Goal: Information Seeking & Learning: Learn about a topic

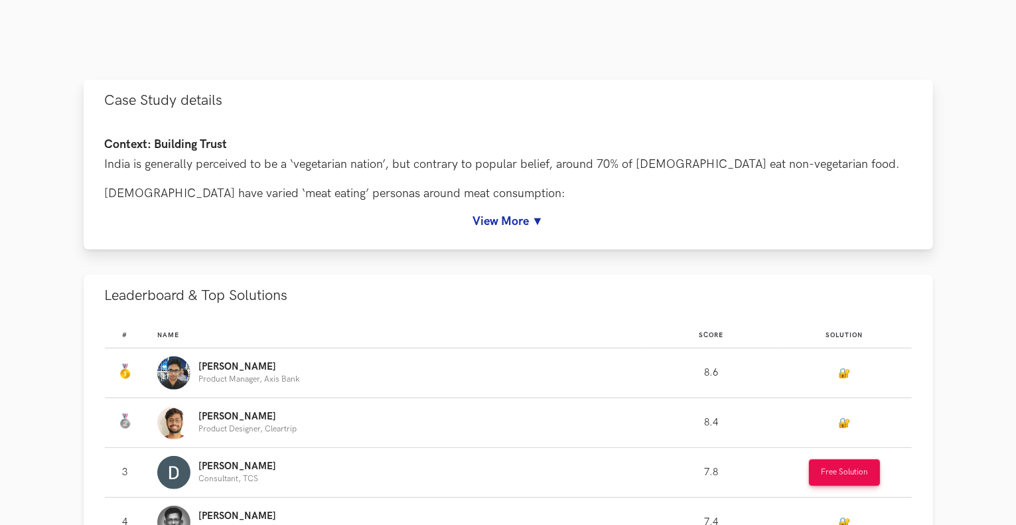
scroll to position [552, 0]
click at [510, 222] on link "View More ▼" at bounding box center [508, 221] width 807 height 14
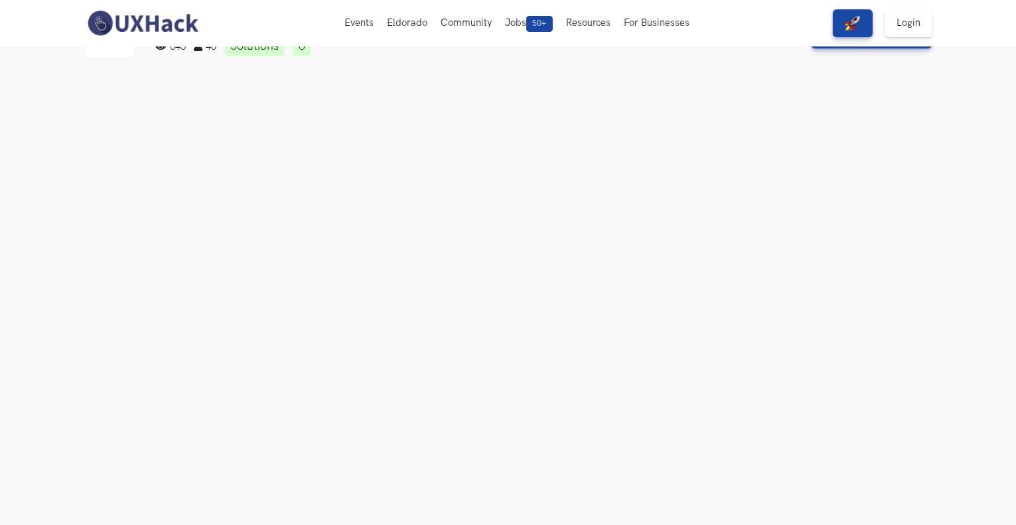
scroll to position [0, 0]
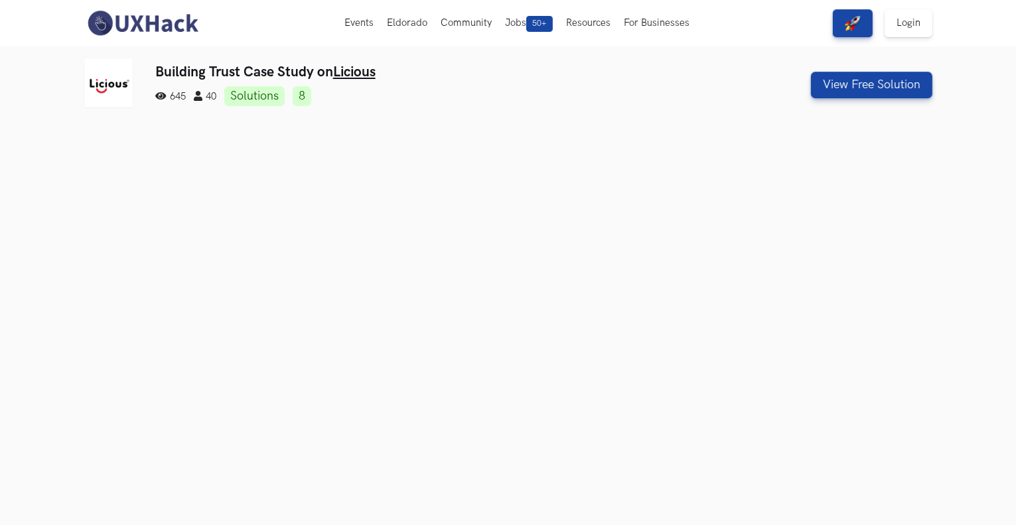
click at [182, 15] on img at bounding box center [143, 23] width 118 height 28
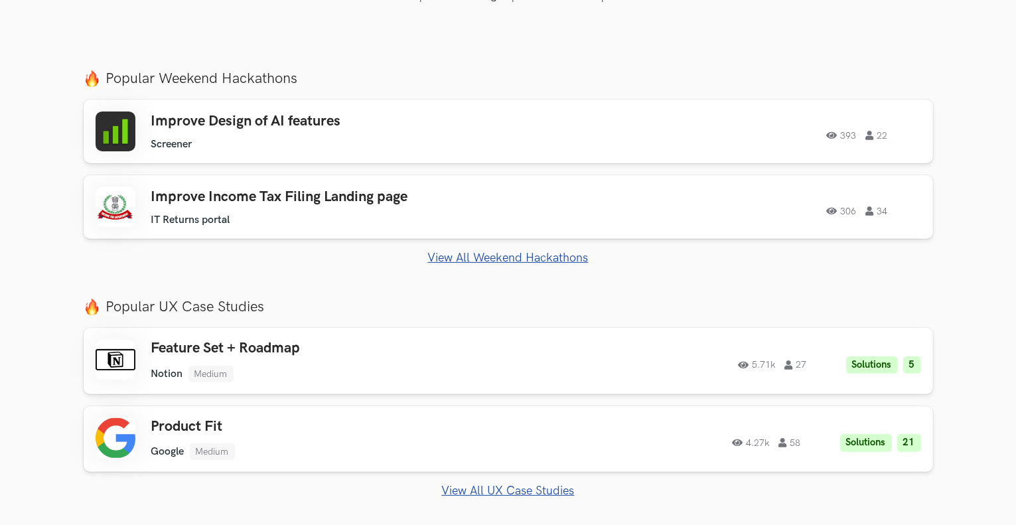
scroll to position [488, 0]
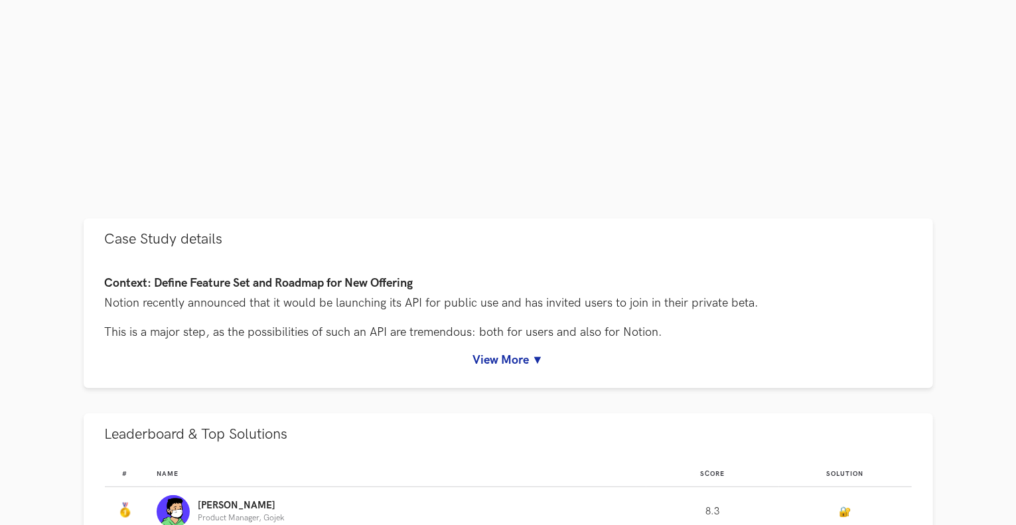
scroll to position [501, 0]
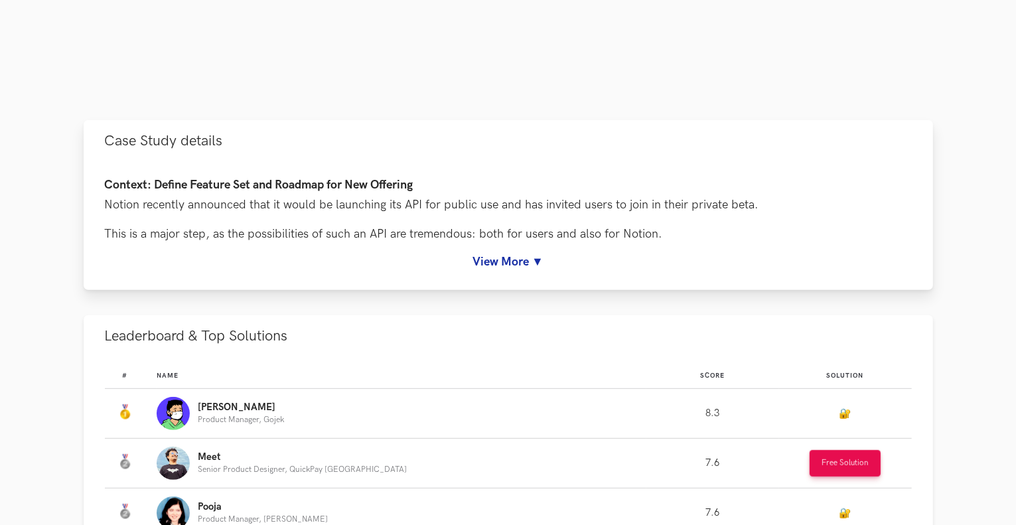
click at [485, 267] on link "View More ▼" at bounding box center [508, 262] width 807 height 14
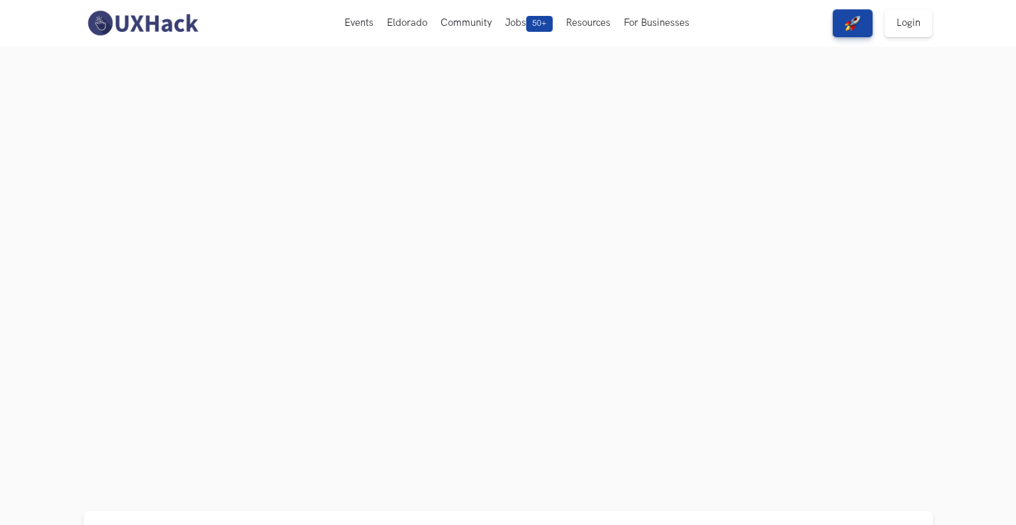
scroll to position [105, 0]
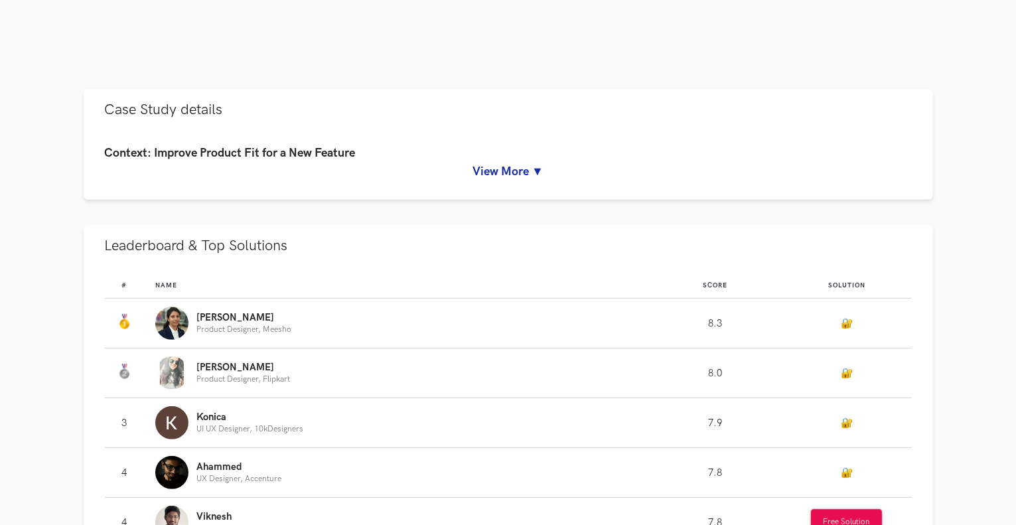
scroll to position [548, 0]
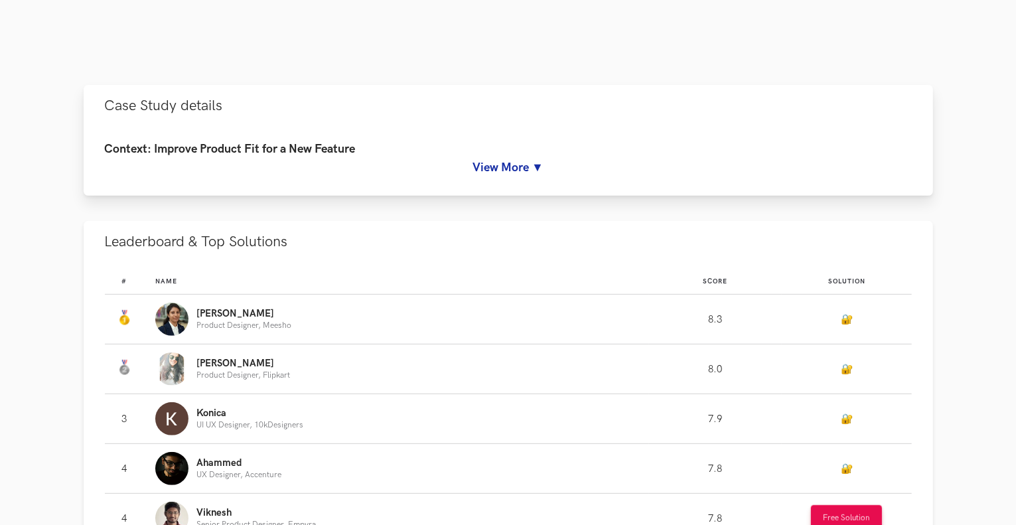
click at [488, 165] on link "View More ▼" at bounding box center [508, 168] width 807 height 14
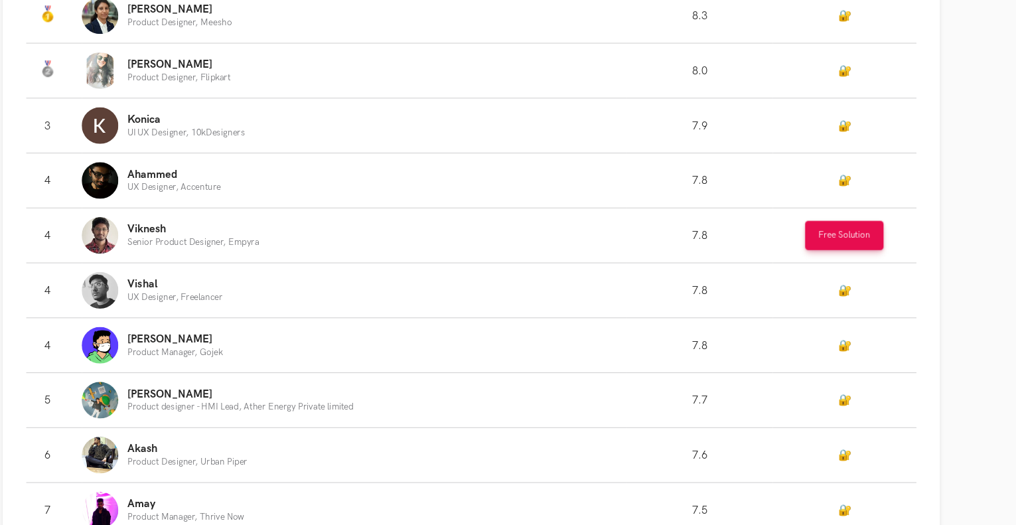
scroll to position [1402, 0]
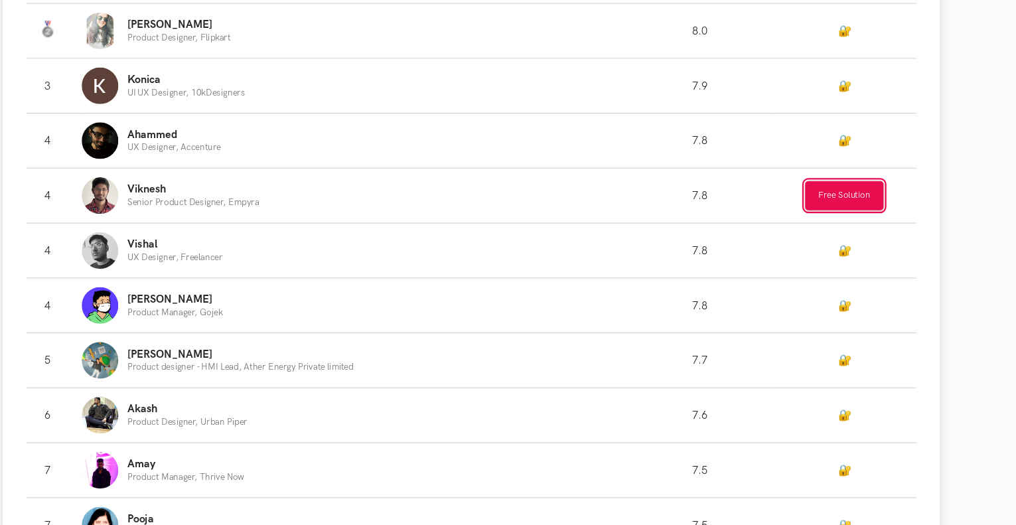
click at [836, 239] on button "Free Solution" at bounding box center [846, 226] width 71 height 27
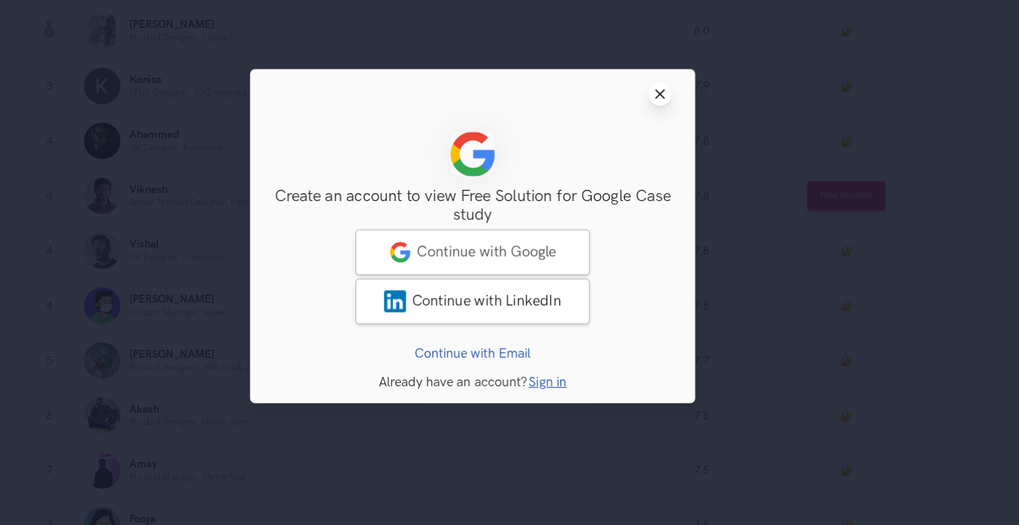
click at [685, 135] on button "Close modal window" at bounding box center [679, 133] width 21 height 21
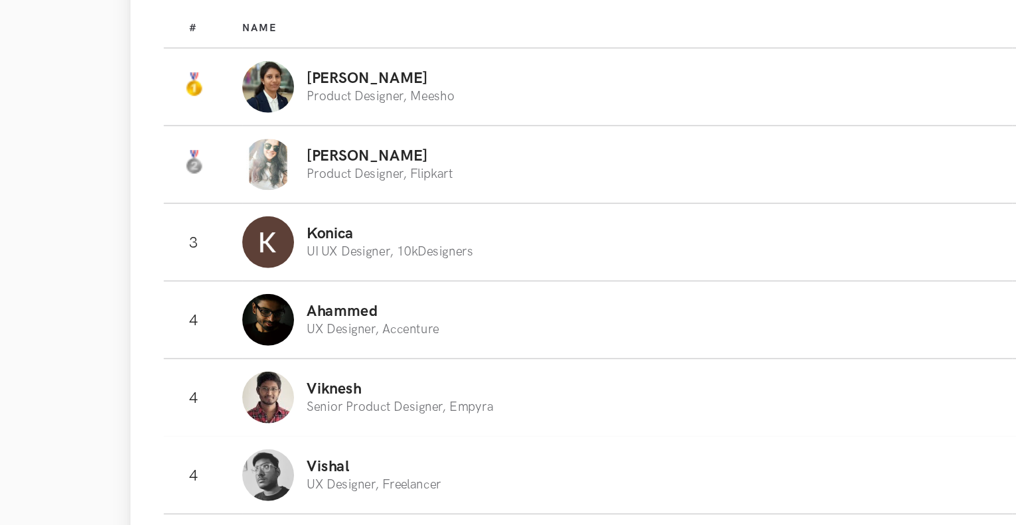
scroll to position [1337, 0]
